Goal: Information Seeking & Learning: Learn about a topic

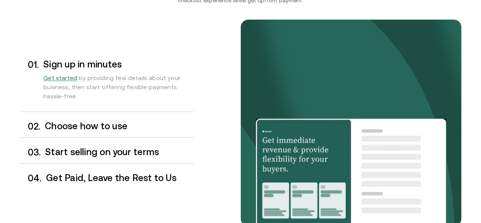
scroll to position [647, 0]
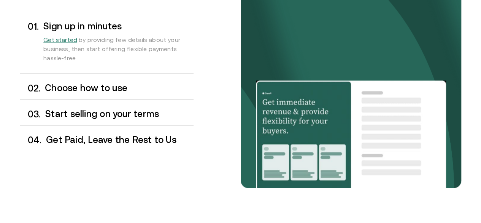
click at [105, 92] on h3 "Choose how to use" at bounding box center [119, 88] width 148 height 10
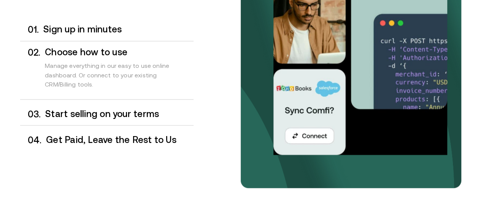
click at [108, 118] on h3 "Start selling on your terms" at bounding box center [119, 113] width 148 height 10
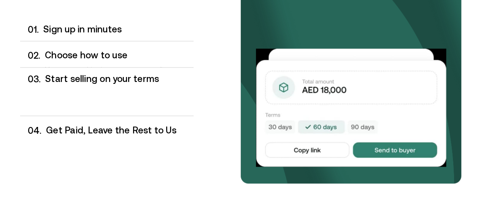
scroll to position [651, 0]
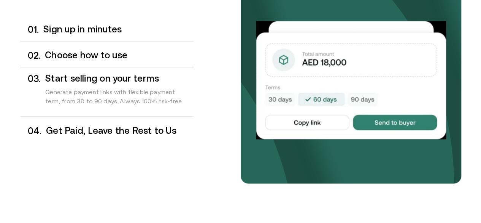
click at [110, 135] on h3 "Get Paid, Leave the Rest to Us" at bounding box center [119, 130] width 147 height 10
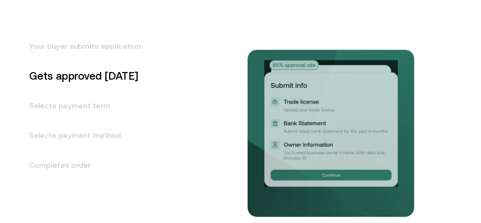
scroll to position [980, 0]
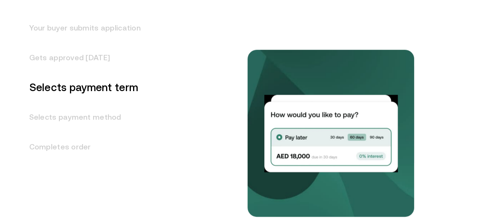
click at [115, 43] on h3 "Your buyer submits application" at bounding box center [80, 28] width 121 height 30
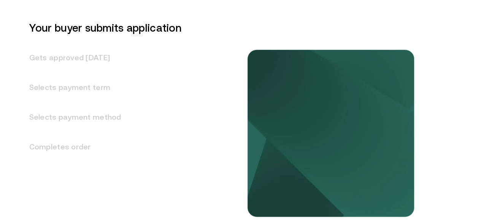
scroll to position [935, 0]
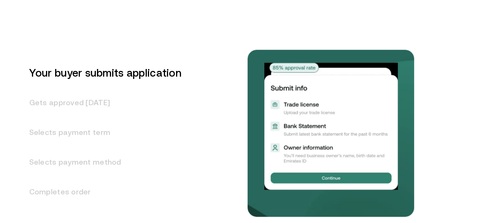
click at [75, 117] on h3 "Gets approved [DATE]" at bounding box center [100, 103] width 161 height 30
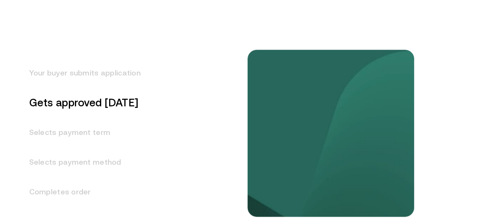
scroll to position [965, 0]
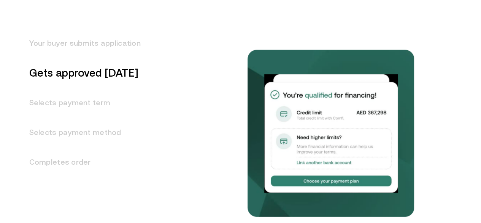
click at [91, 117] on h3 "Selects payment term" at bounding box center [80, 103] width 121 height 30
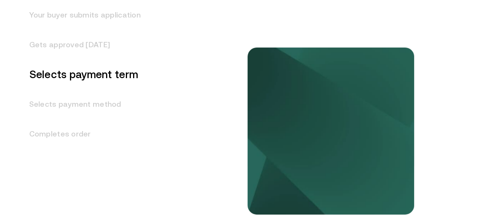
scroll to position [995, 0]
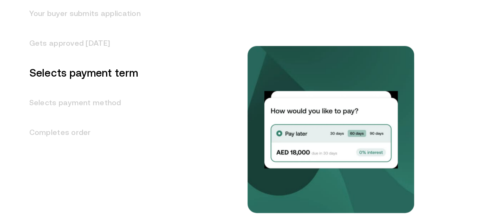
click at [91, 117] on h3 "Selects payment method" at bounding box center [80, 103] width 121 height 30
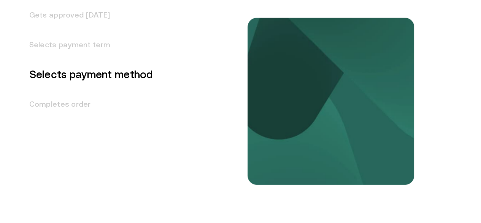
scroll to position [1024, 0]
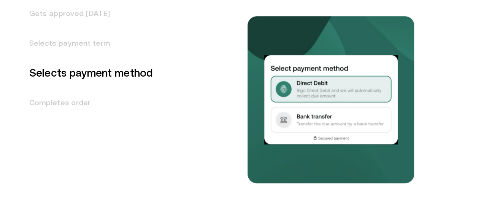
click at [92, 117] on h3 "Completes order" at bounding box center [86, 103] width 133 height 30
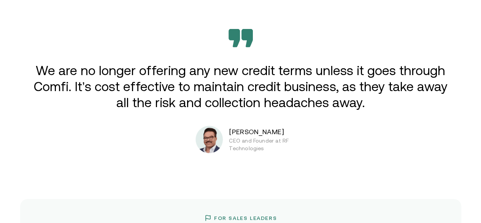
scroll to position [1244, 0]
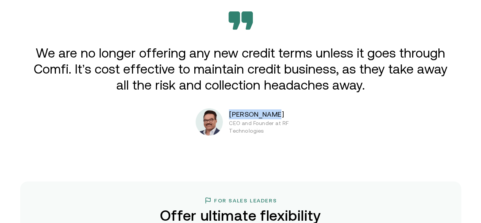
drag, startPoint x: 282, startPoint y: 154, endPoint x: 225, endPoint y: 153, distance: 57.1
click at [225, 135] on div "[PERSON_NAME] CEO and Founder at RF Technologies" at bounding box center [261, 121] width 130 height 27
copy div "[PERSON_NAME]"
click at [223, 135] on img at bounding box center [209, 121] width 27 height 27
click at [367, 135] on div "We are no longer offering any new credit terms unless it goes through Comfi. It…" at bounding box center [241, 73] width 457 height 124
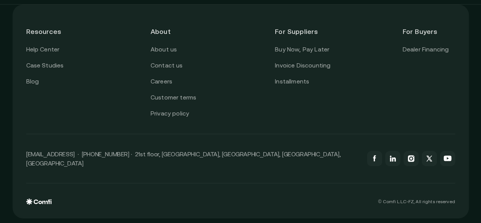
scroll to position [2728, 0]
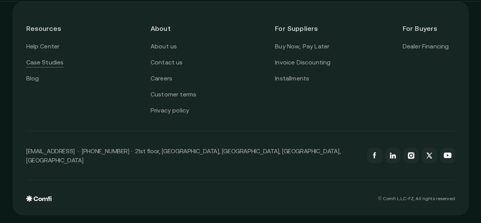
click at [53, 67] on link "Case Studies" at bounding box center [45, 62] width 38 height 10
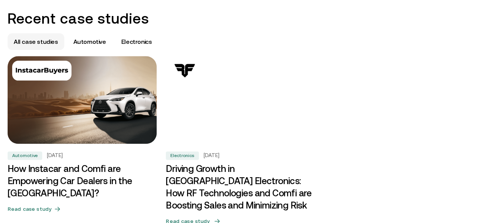
scroll to position [495, 0]
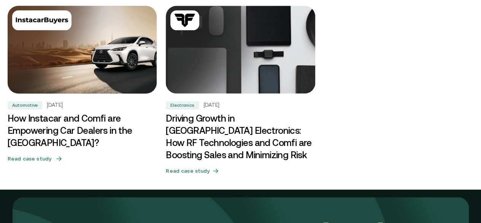
click at [12, 154] on h5 "Read case study" at bounding box center [30, 158] width 44 height 8
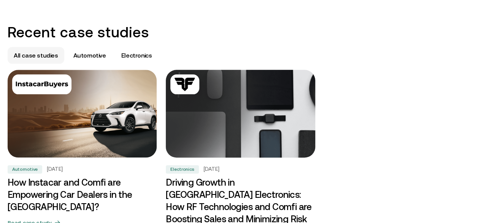
scroll to position [419, 0]
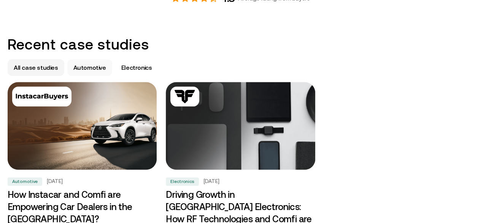
click at [102, 70] on div "Automotive" at bounding box center [89, 67] width 45 height 17
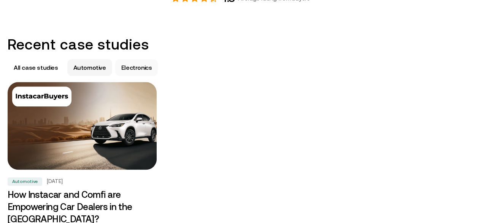
click at [126, 71] on p "Electronics" at bounding box center [136, 67] width 31 height 9
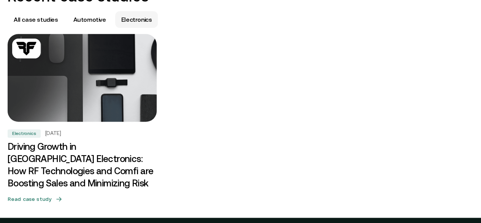
scroll to position [457, 0]
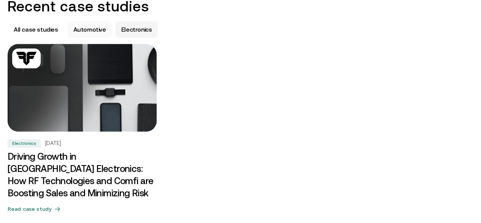
click at [92, 32] on p "Automotive" at bounding box center [89, 29] width 33 height 9
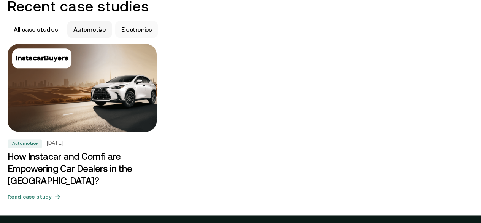
drag, startPoint x: 109, startPoint y: 32, endPoint x: 120, endPoint y: 31, distance: 11.4
click at [110, 32] on div "All case studies Automotive Electronics" at bounding box center [241, 29] width 466 height 17
click at [122, 31] on p "Electronics" at bounding box center [136, 29] width 31 height 9
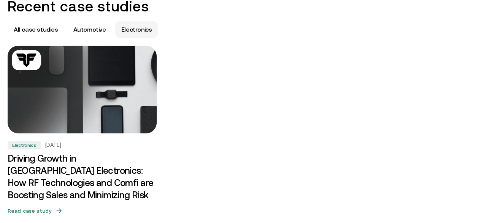
click at [132, 99] on img at bounding box center [82, 89] width 157 height 92
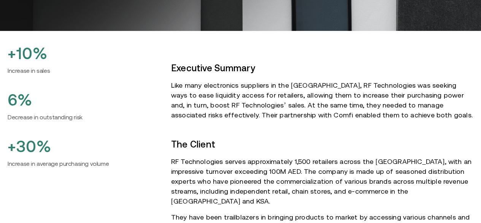
scroll to position [266, 0]
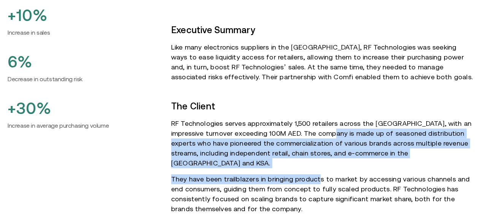
drag, startPoint x: 319, startPoint y: 112, endPoint x: 317, endPoint y: 153, distance: 40.8
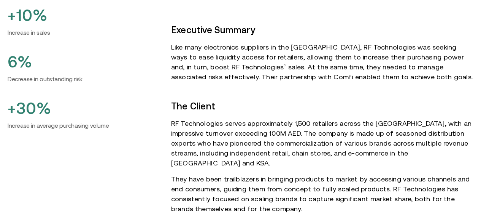
click at [345, 174] on p "They have been trailblazers in bringing products to market by accessing various…" at bounding box center [322, 194] width 302 height 40
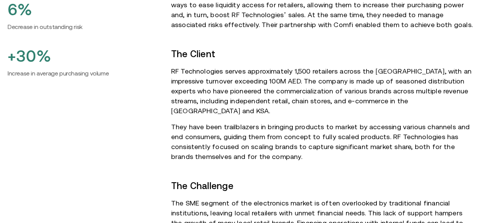
scroll to position [342, 0]
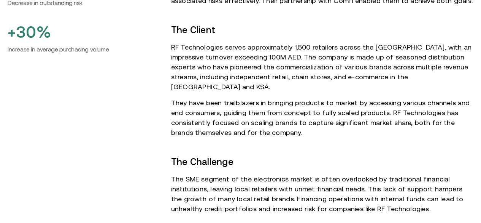
click at [251, 98] on p "They have been trailblazers in bringing products to market by accessing various…" at bounding box center [322, 118] width 302 height 40
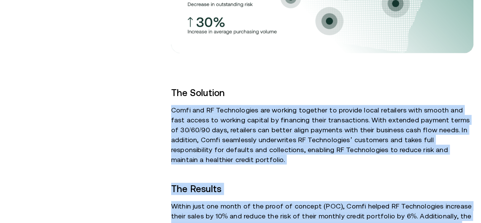
scroll to position [740, 0]
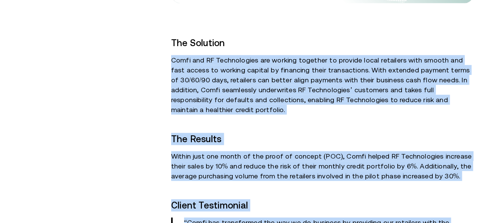
drag, startPoint x: 166, startPoint y: 121, endPoint x: 380, endPoint y: 227, distance: 239.6
click at [304, 151] on p "Within just one month of the proof of concept (POC), Comfi helped RF Technologi…" at bounding box center [322, 166] width 302 height 30
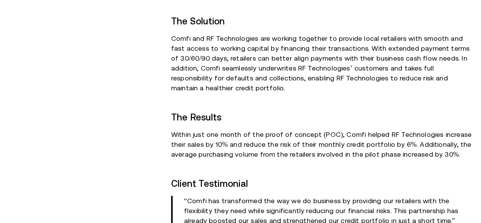
scroll to position [778, 0]
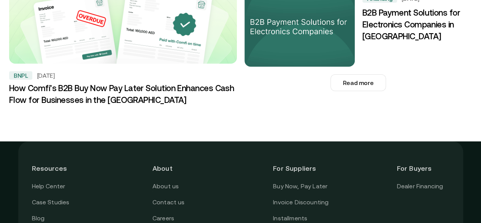
scroll to position [1273, 0]
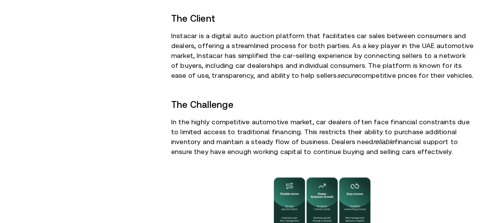
scroll to position [342, 0]
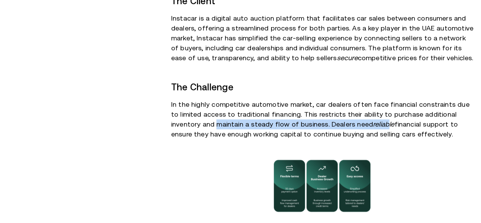
drag, startPoint x: 185, startPoint y: 125, endPoint x: 355, endPoint y: 128, distance: 169.7
click at [355, 128] on p "In the highly competitive automotive market, car dealers often face financial c…" at bounding box center [322, 119] width 302 height 40
click at [294, 129] on p "In the highly competitive automotive market, car dealers often face financial c…" at bounding box center [322, 119] width 302 height 40
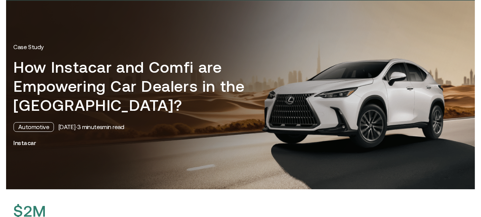
scroll to position [0, 0]
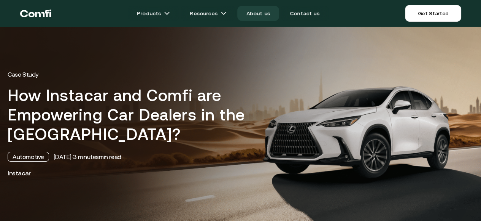
click at [259, 12] on link "About us" at bounding box center [258, 13] width 42 height 15
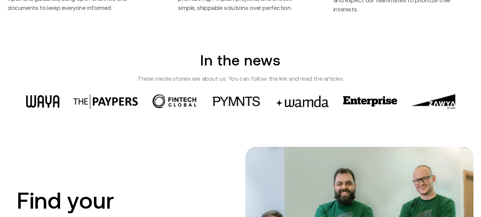
scroll to position [1065, 0]
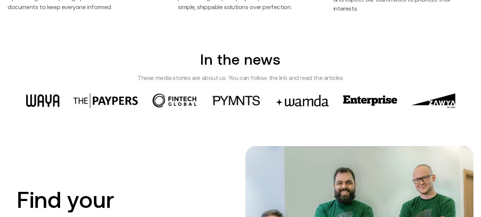
click at [448, 99] on img at bounding box center [433, 100] width 44 height 15
click at [387, 97] on img at bounding box center [370, 100] width 54 height 11
click at [318, 96] on img at bounding box center [302, 100] width 56 height 12
click at [40, 100] on img at bounding box center [43, 100] width 34 height 13
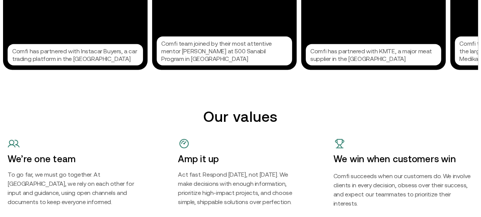
scroll to position [837, 0]
